Goal: Transaction & Acquisition: Purchase product/service

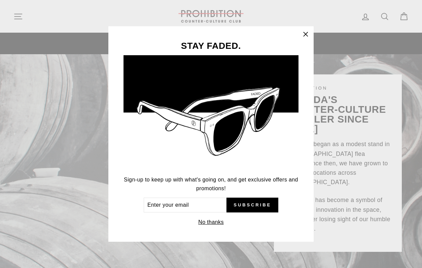
click at [20, 19] on div "STAY FADED. Sign-up to keep up with what's going on, and get exclusive offers a…" at bounding box center [211, 134] width 422 height 268
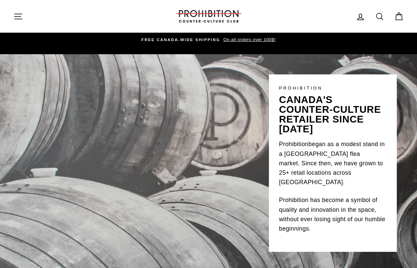
click at [14, 14] on icon "button" at bounding box center [17, 16] width 9 height 9
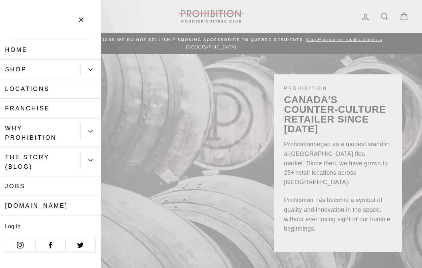
click at [17, 68] on link "Shop" at bounding box center [40, 70] width 81 height 20
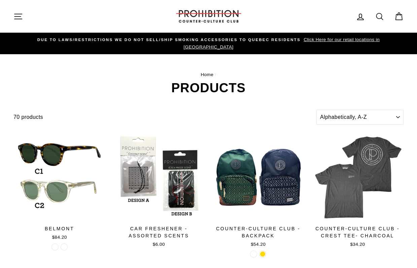
click at [383, 17] on icon at bounding box center [379, 16] width 9 height 9
type input "iqos"
click at [13, 5] on button "Search" at bounding box center [20, 16] width 14 height 23
